Goal: Use online tool/utility: Utilize a website feature to perform a specific function

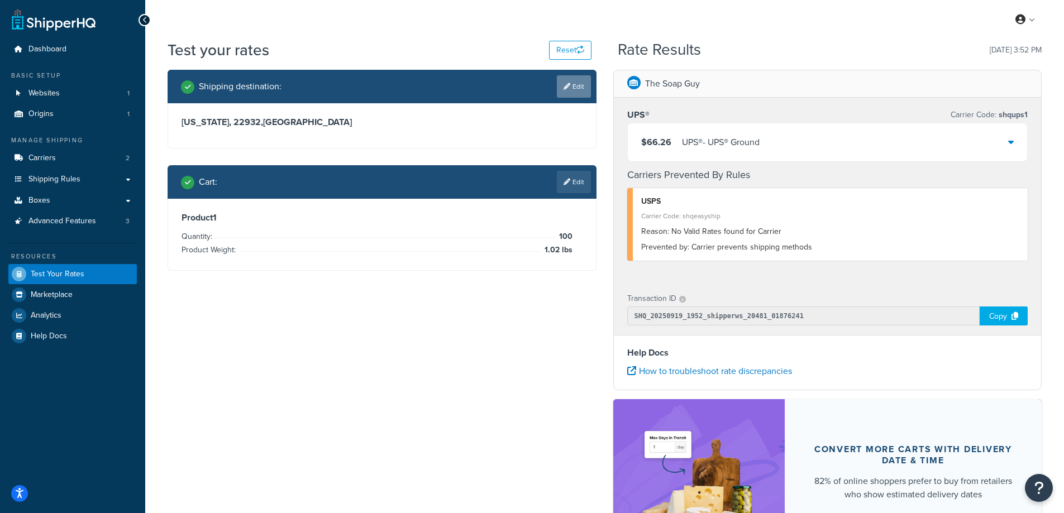
click at [570, 87] on link "Edit" at bounding box center [574, 86] width 34 height 22
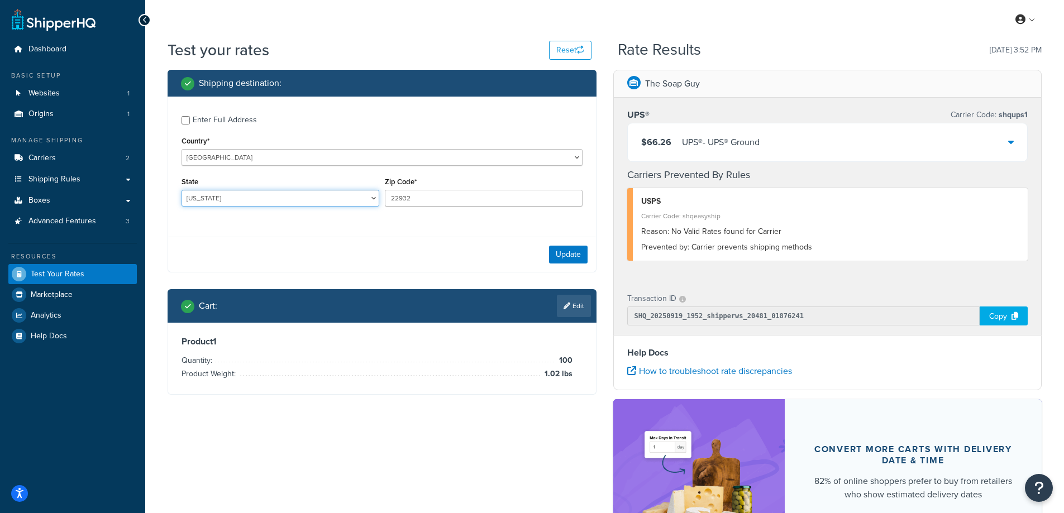
drag, startPoint x: 216, startPoint y: 197, endPoint x: 202, endPoint y: 197, distance: 13.4
click at [202, 197] on select "[US_STATE] [US_STATE] [US_STATE] [US_STATE] [US_STATE] Armed Forces Americas Ar…" at bounding box center [281, 198] width 198 height 17
select select "OH"
click at [182, 190] on select "[US_STATE] [US_STATE] [US_STATE] [US_STATE] [US_STATE] Armed Forces Americas Ar…" at bounding box center [281, 198] width 198 height 17
click at [156, 190] on div "Test your rates Reset Rate Results [DATE] 3:52 PM Shipping destination : Enter …" at bounding box center [604, 333] width 919 height 588
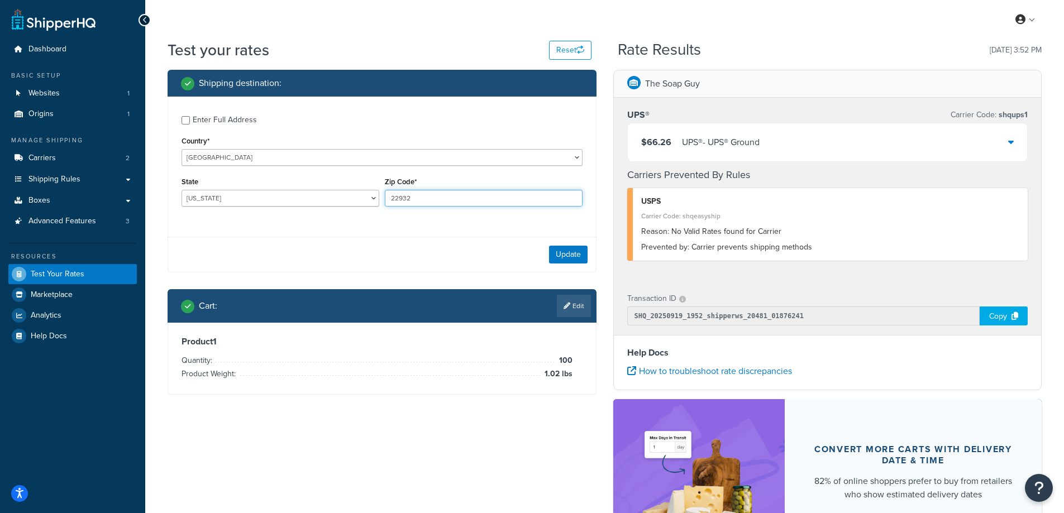
drag, startPoint x: 412, startPoint y: 196, endPoint x: 389, endPoint y: 198, distance: 23.0
click at [389, 198] on input "22932" at bounding box center [484, 198] width 198 height 17
type input "43440"
click at [328, 223] on div "Enter Full Address Country* [GEOGRAPHIC_DATA] [GEOGRAPHIC_DATA] [GEOGRAPHIC_DAT…" at bounding box center [382, 163] width 428 height 132
click at [569, 249] on button "Update" at bounding box center [568, 255] width 39 height 18
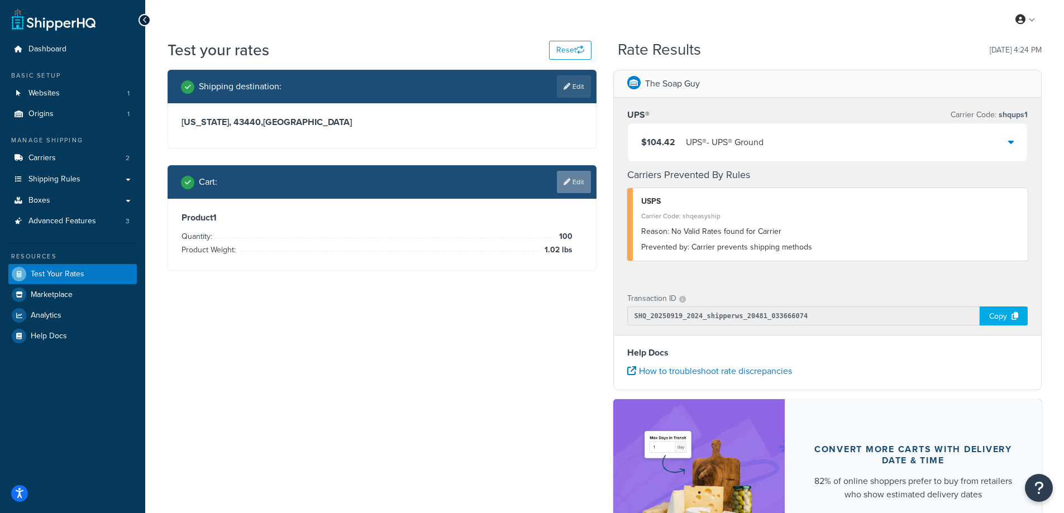
click at [571, 183] on link "Edit" at bounding box center [574, 182] width 34 height 22
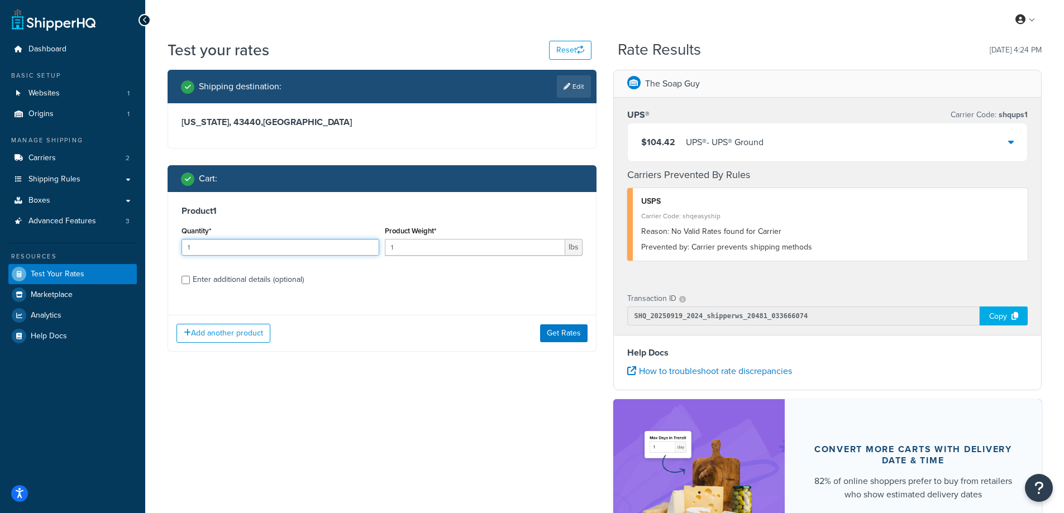
drag, startPoint x: 240, startPoint y: 254, endPoint x: 169, endPoint y: 255, distance: 70.4
click at [169, 255] on div "Product 1 Quantity* 1 Product Weight* 1 lbs Enter additional details (optional)" at bounding box center [382, 249] width 428 height 115
type input "100"
drag, startPoint x: 430, startPoint y: 251, endPoint x: 392, endPoint y: 249, distance: 38.0
click at [392, 249] on input "1" at bounding box center [475, 247] width 180 height 17
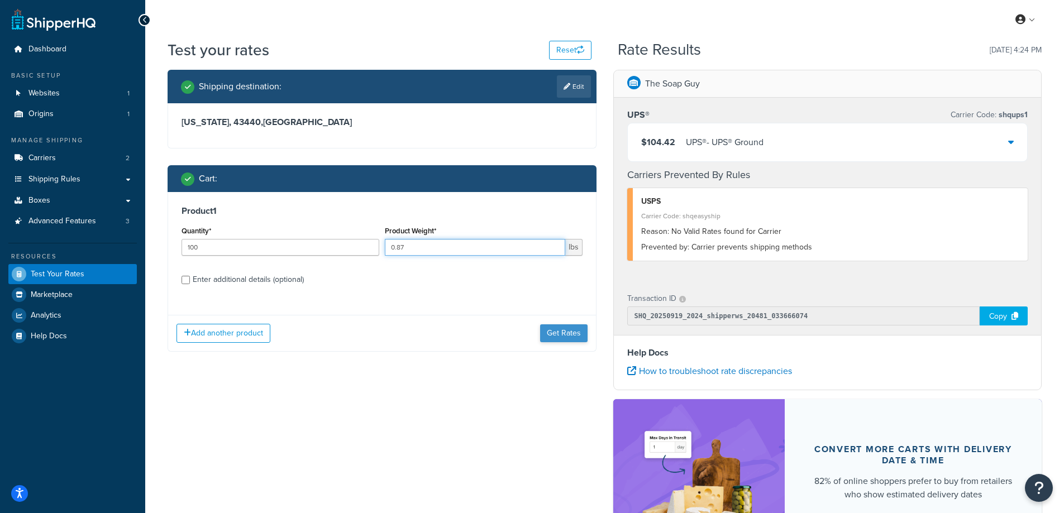
type input "0.87"
click at [564, 330] on button "Get Rates" at bounding box center [563, 334] width 47 height 18
